Goal: Task Accomplishment & Management: Use online tool/utility

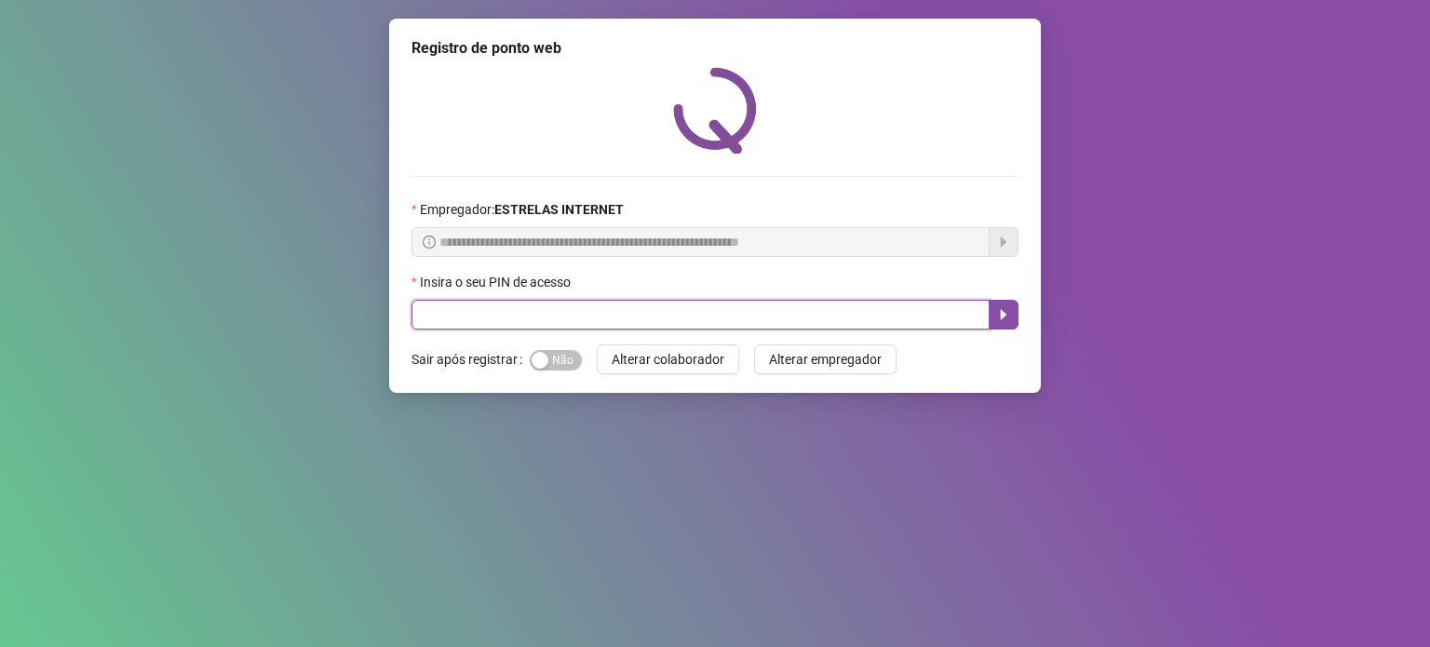
click at [566, 315] on input "text" at bounding box center [700, 315] width 578 height 30
type input "*****"
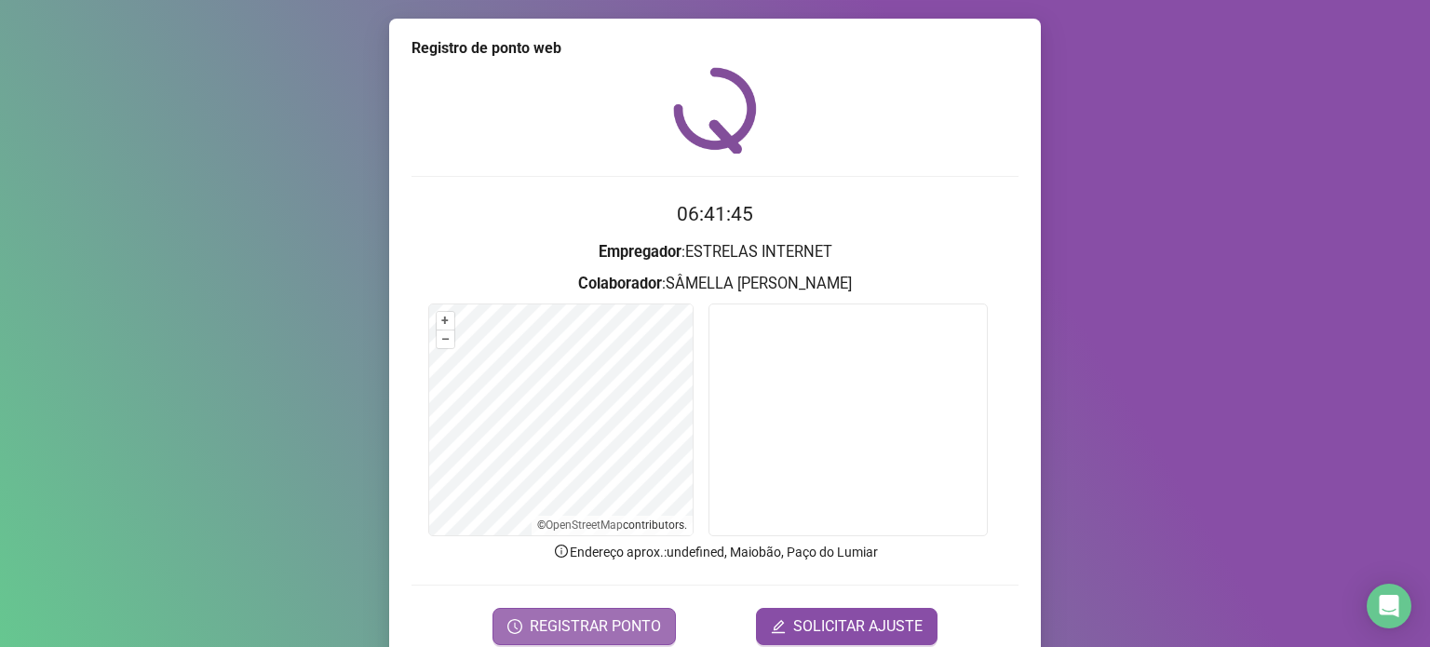
click at [625, 618] on span "REGISTRAR PONTO" at bounding box center [595, 626] width 131 height 22
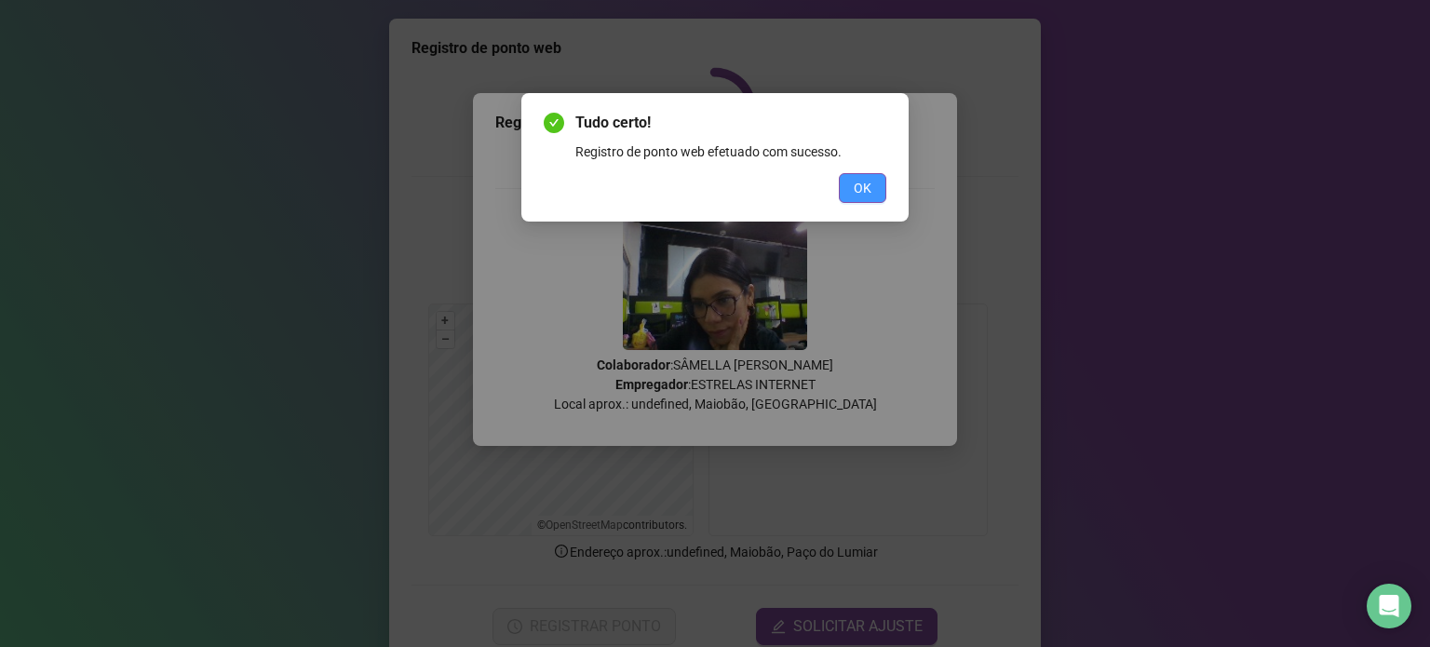
click at [878, 189] on button "OK" at bounding box center [862, 188] width 47 height 30
